Goal: Task Accomplishment & Management: Use online tool/utility

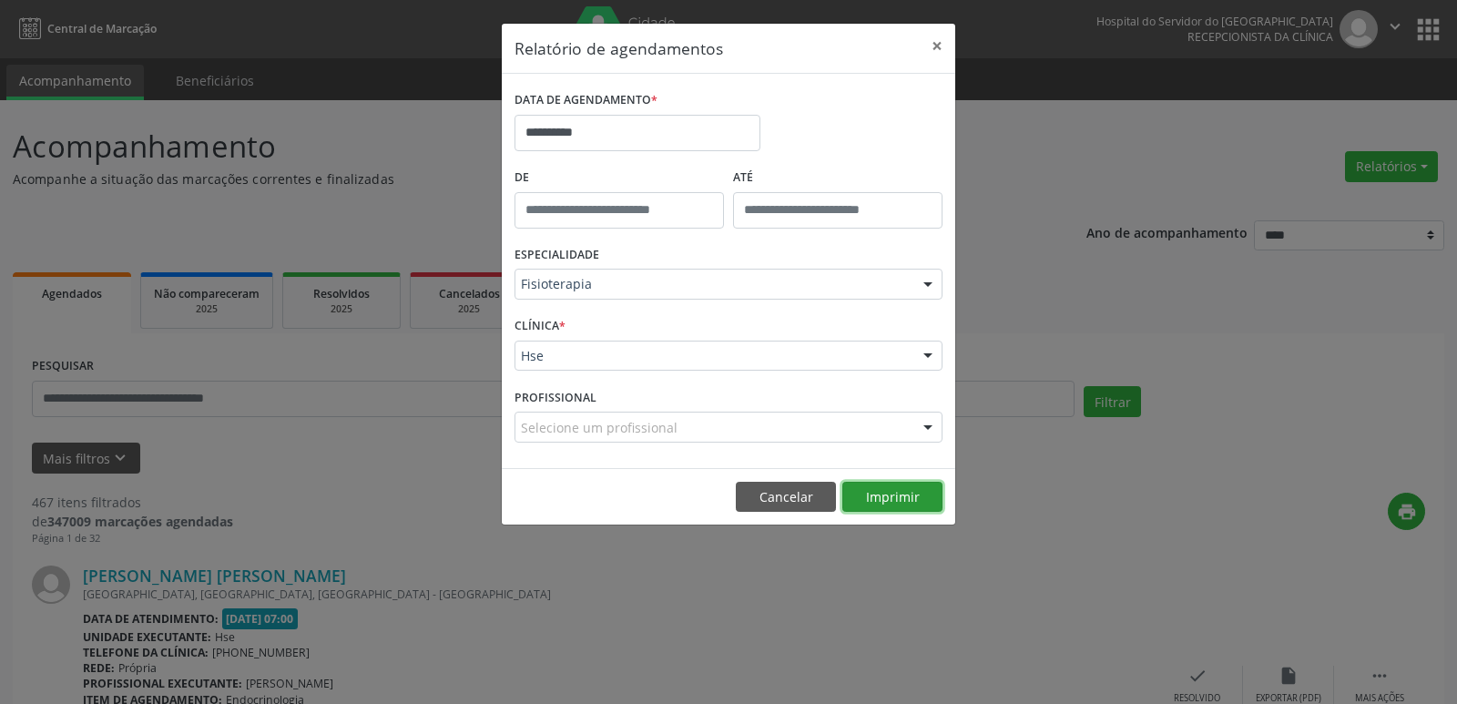
click at [867, 497] on button "Imprimir" at bounding box center [892, 497] width 100 height 31
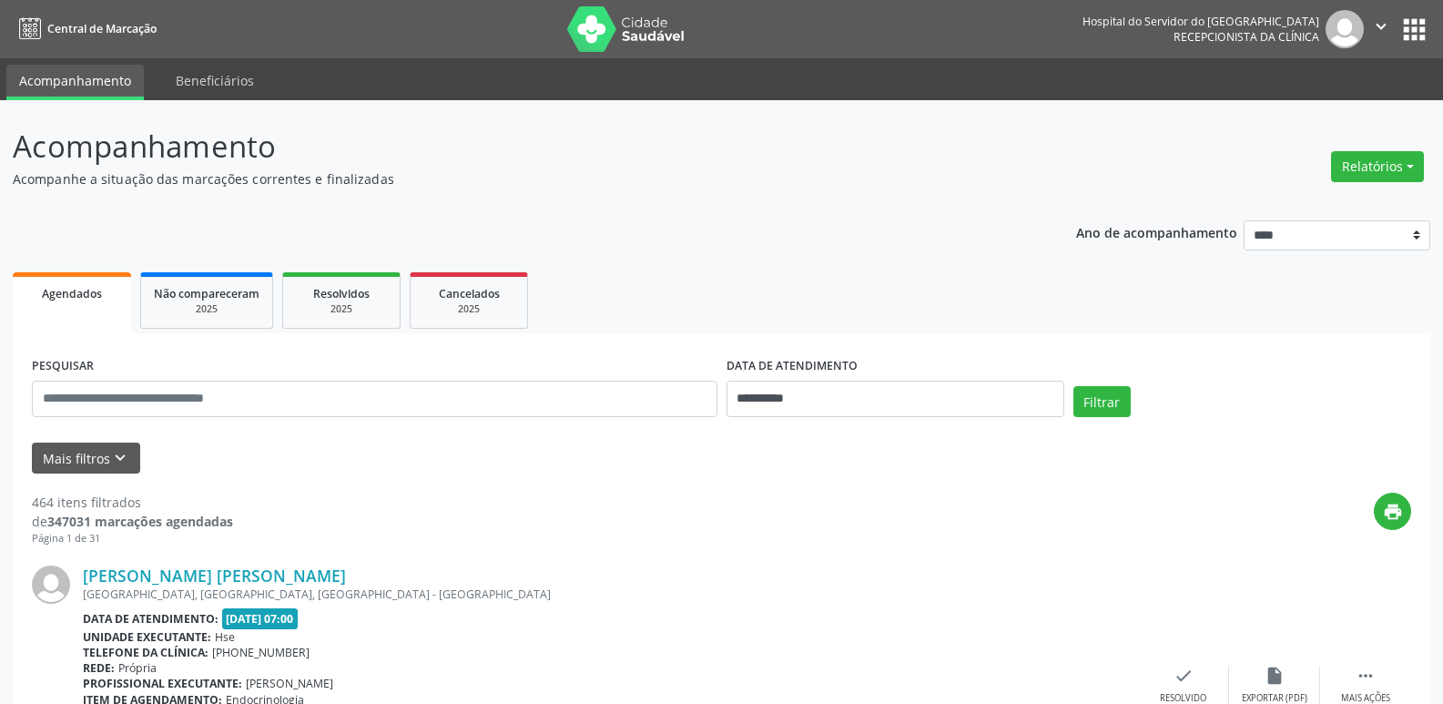
click at [1335, 148] on div "Relatórios Agendamentos Procedimentos realizados" at bounding box center [1378, 167] width 106 height 44
click at [1345, 165] on button "Relatórios" at bounding box center [1377, 166] width 93 height 31
click at [1270, 203] on link "Agendamentos" at bounding box center [1327, 205] width 196 height 25
select select "*"
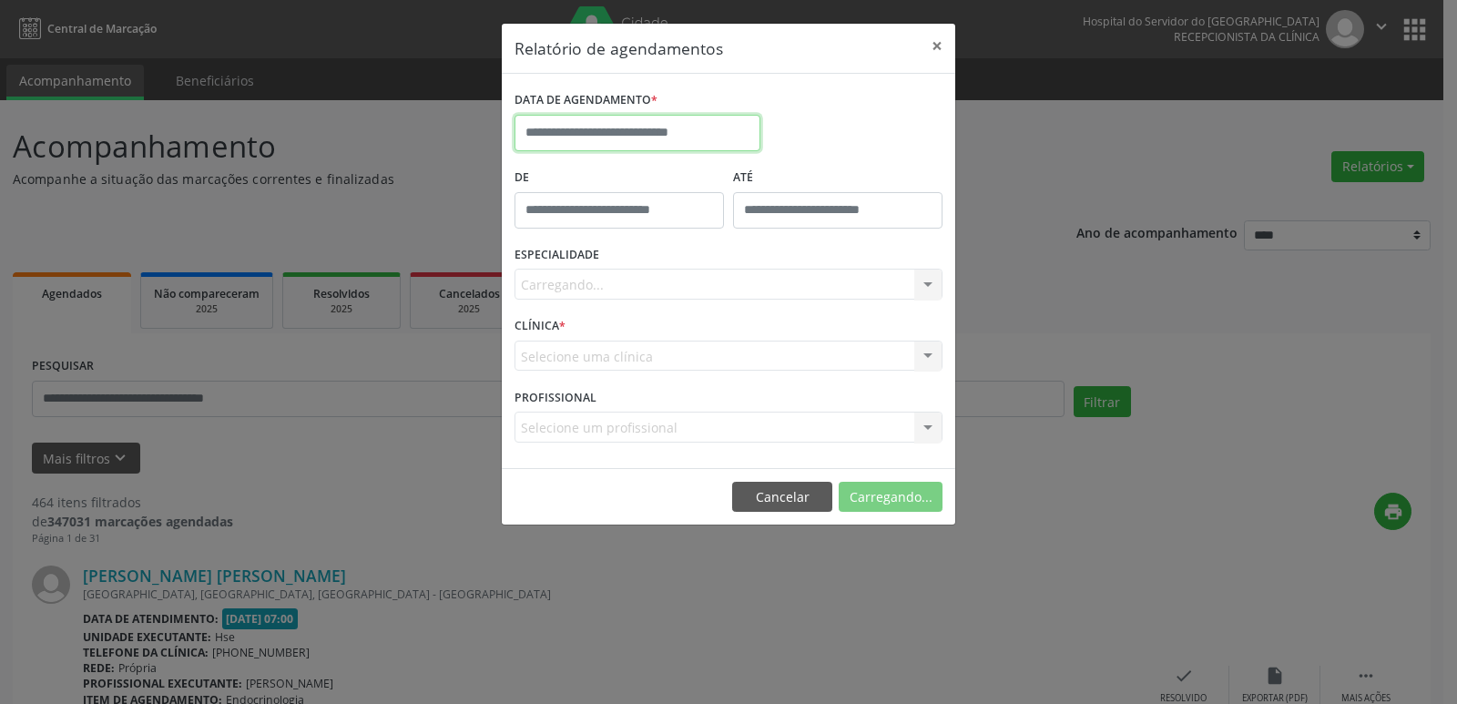
click at [612, 131] on input "text" at bounding box center [638, 133] width 246 height 36
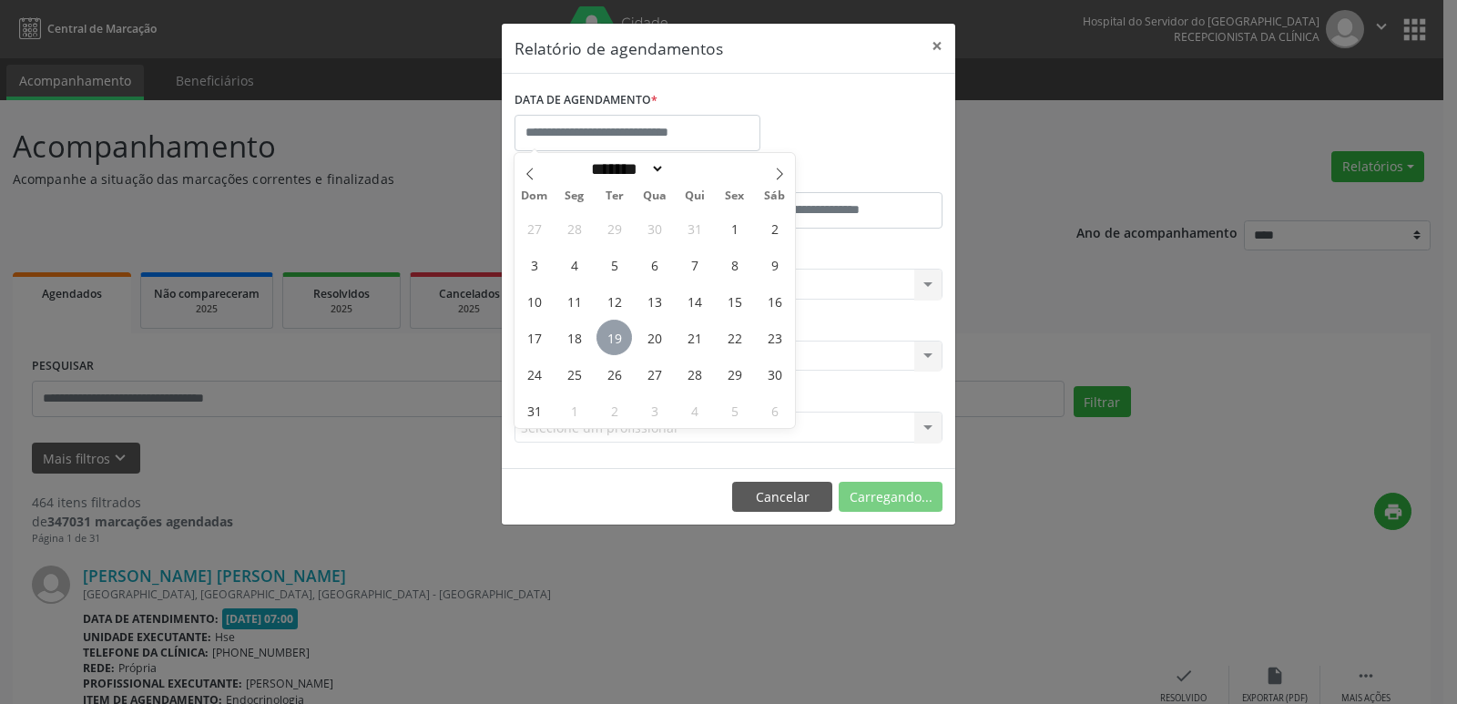
click at [625, 345] on span "19" at bounding box center [615, 338] width 36 height 36
type input "**********"
click at [625, 345] on span "19" at bounding box center [615, 338] width 36 height 36
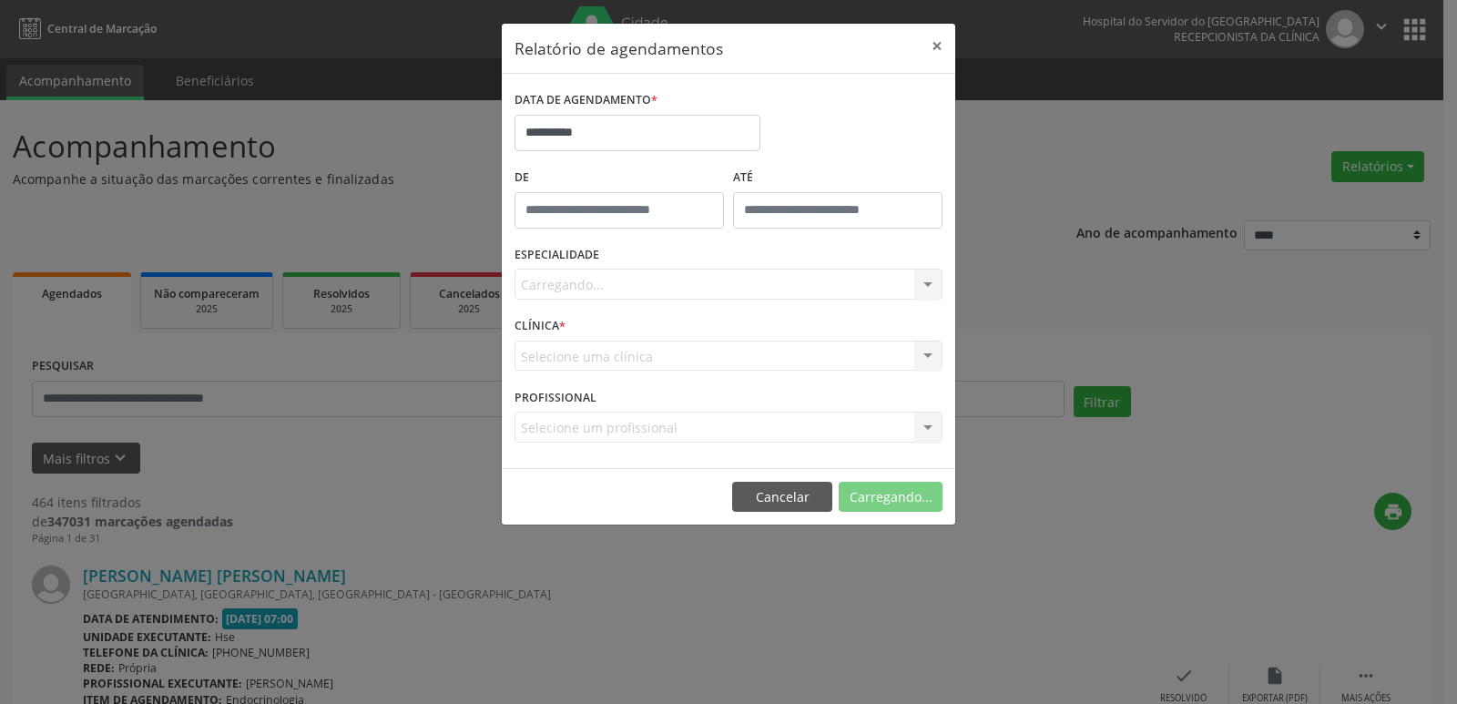
click at [580, 297] on div "Carregando... Nenhum resultado encontrado para: " " Não há nenhuma opção para s…" at bounding box center [729, 284] width 428 height 31
click at [580, 280] on div "Carregando... Nenhum resultado encontrado para: " " Não há nenhuma opção para s…" at bounding box center [729, 284] width 428 height 31
click at [925, 284] on div "Carregando... Nenhum resultado encontrado para: " " Não há nenhuma opção para s…" at bounding box center [729, 284] width 428 height 31
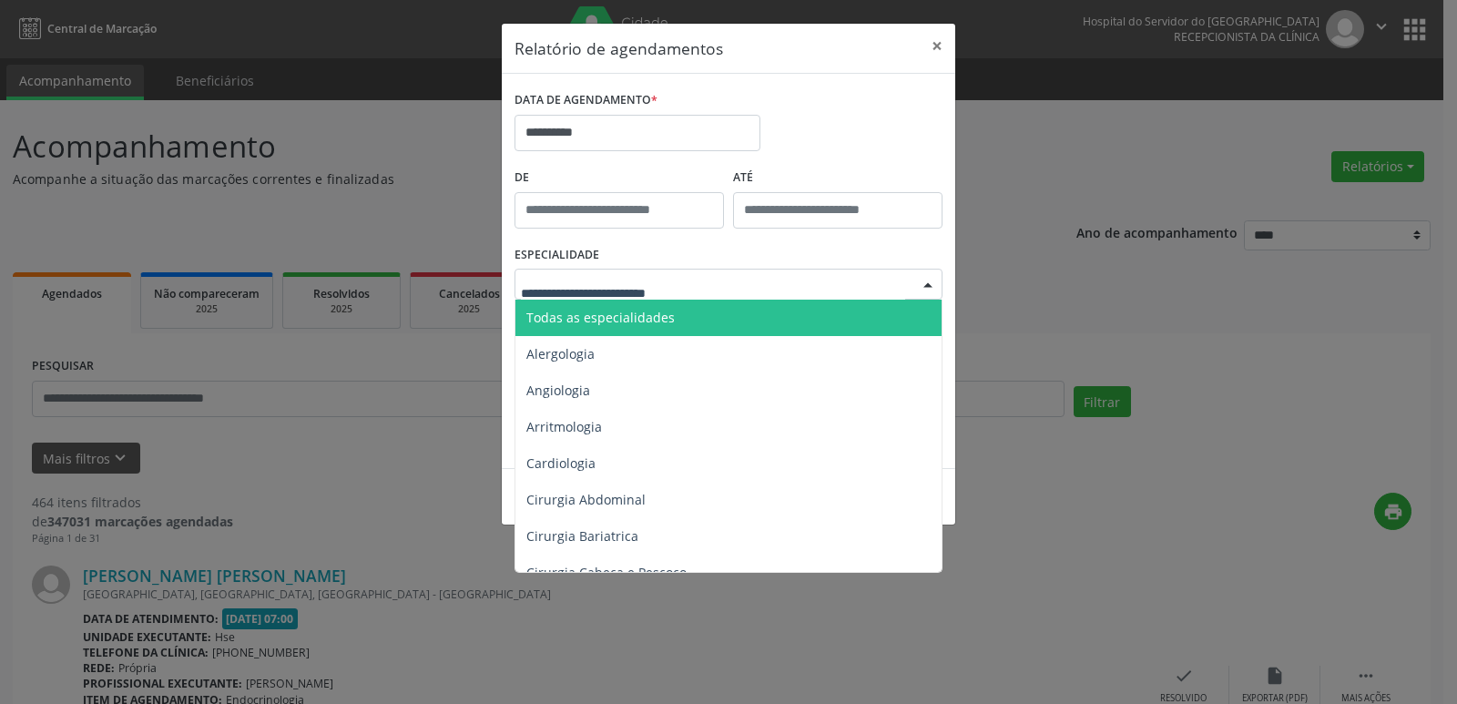
click at [925, 284] on div at bounding box center [927, 285] width 27 height 31
type input "*"
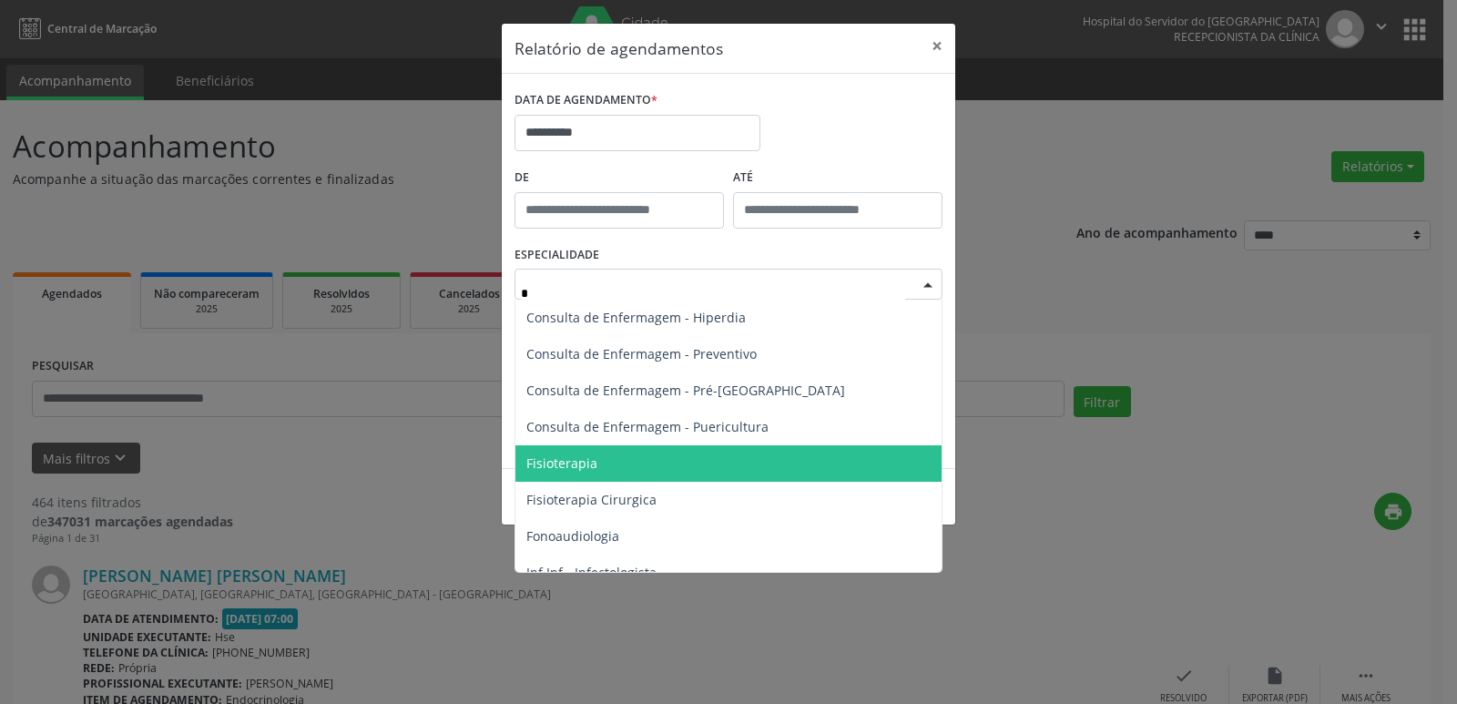
click at [594, 457] on span "Fisioterapia" at bounding box center [561, 462] width 71 height 17
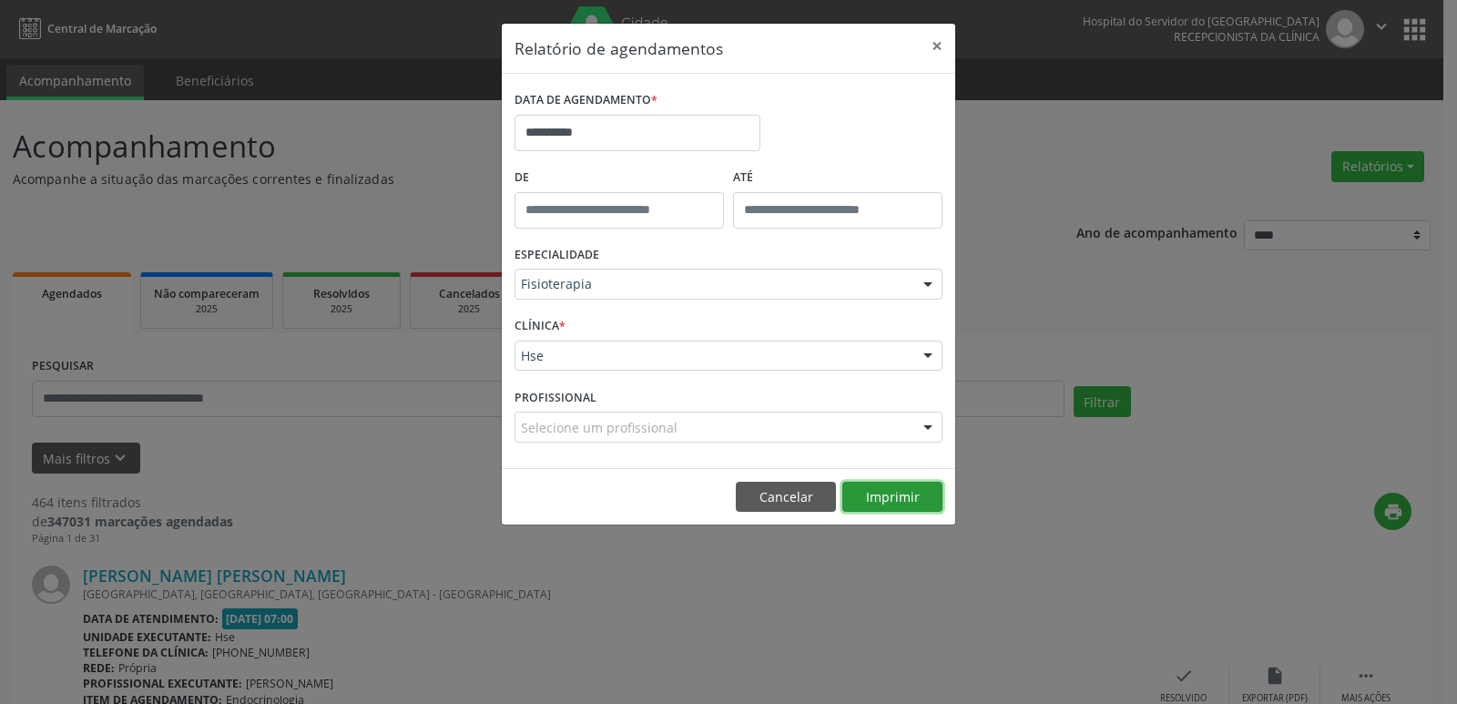
click at [889, 489] on button "Imprimir" at bounding box center [892, 497] width 100 height 31
click at [942, 46] on button "×" at bounding box center [937, 46] width 36 height 45
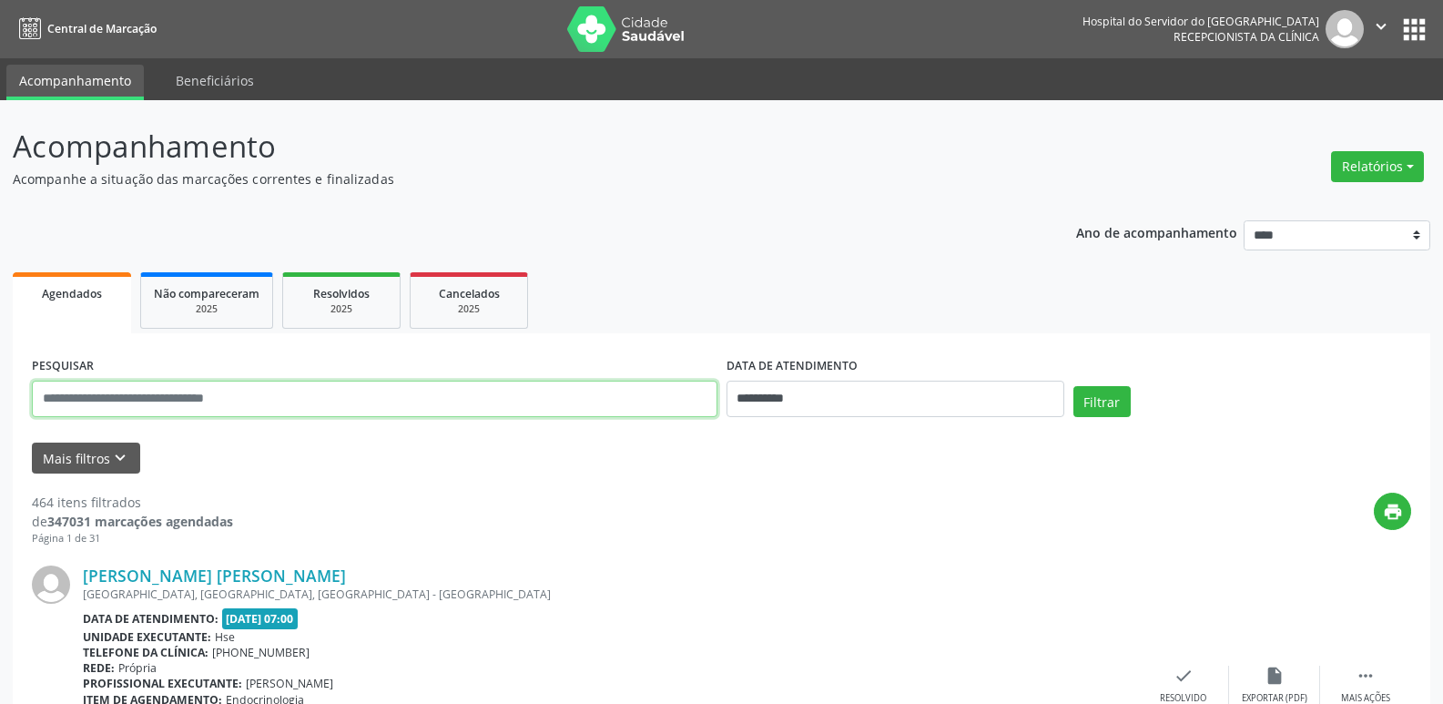
click at [253, 405] on input "text" at bounding box center [375, 399] width 686 height 36
type input "**********"
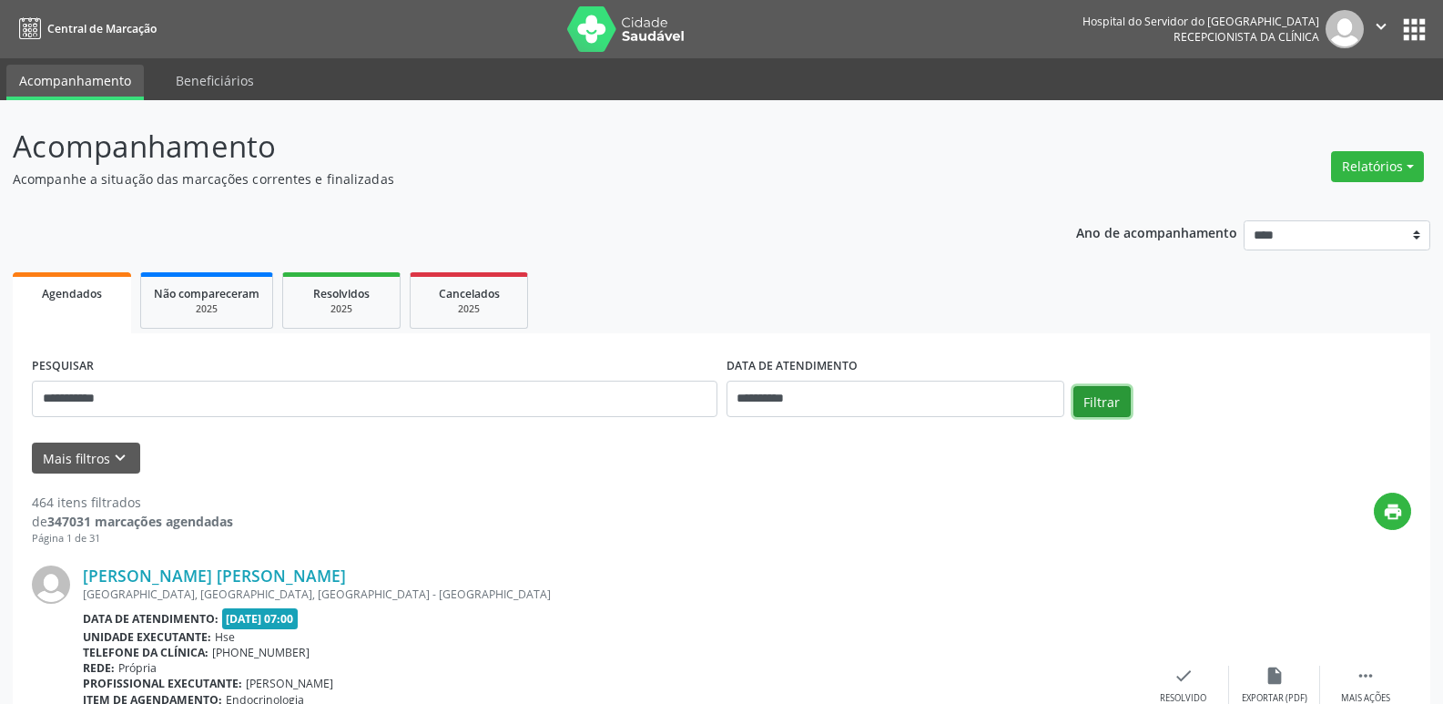
drag, startPoint x: 1121, startPoint y: 401, endPoint x: 1083, endPoint y: 401, distance: 38.2
click at [1119, 401] on button "Filtrar" at bounding box center [1102, 401] width 57 height 31
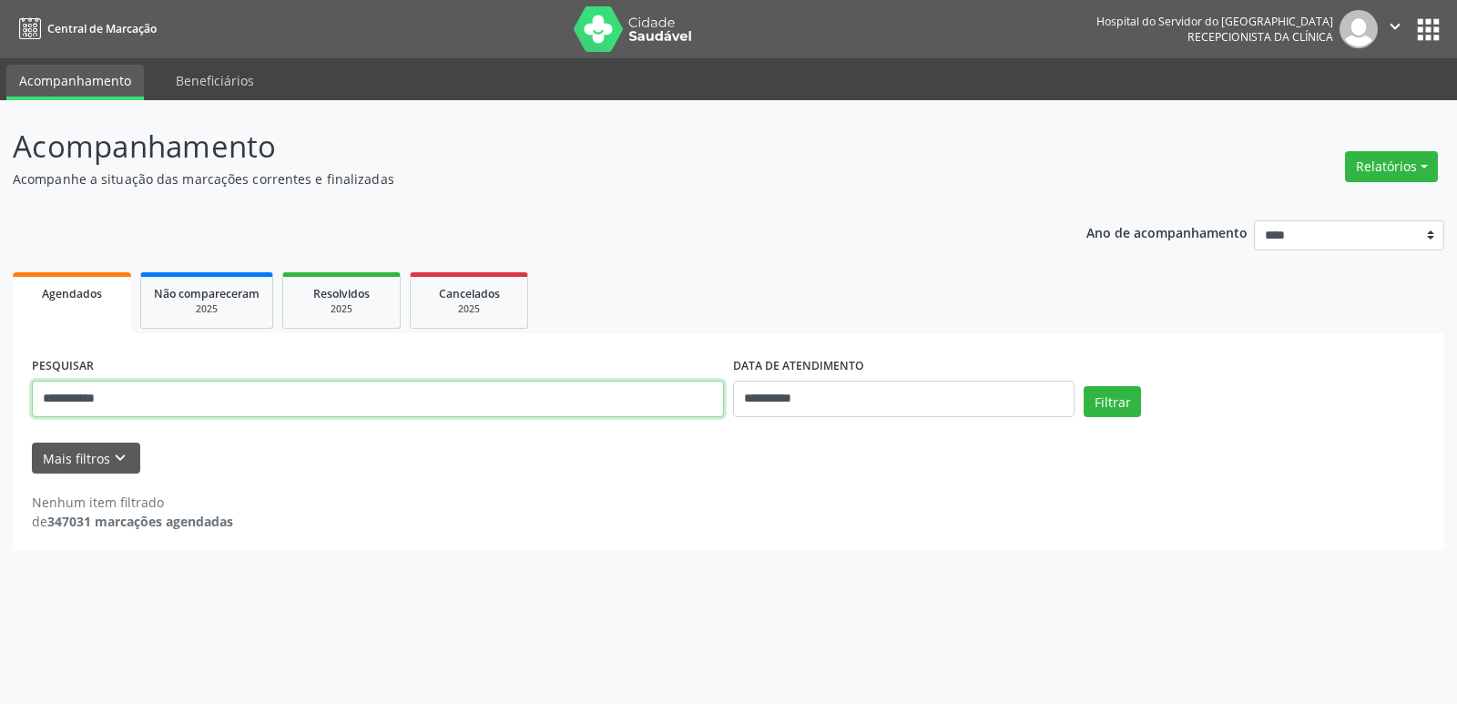
drag, startPoint x: 248, startPoint y: 382, endPoint x: 0, endPoint y: 410, distance: 249.2
click at [0, 410] on div "**********" at bounding box center [728, 402] width 1457 height 604
paste input "**********"
type input "**********"
click at [1084, 386] on button "Filtrar" at bounding box center [1112, 401] width 57 height 31
